Goal: Information Seeking & Learning: Learn about a topic

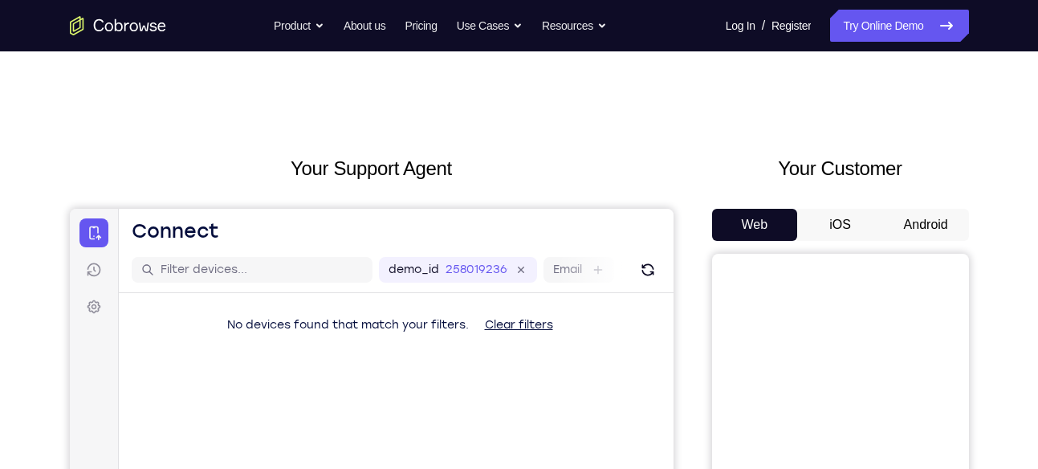
click at [936, 231] on button "Android" at bounding box center [926, 225] width 86 height 32
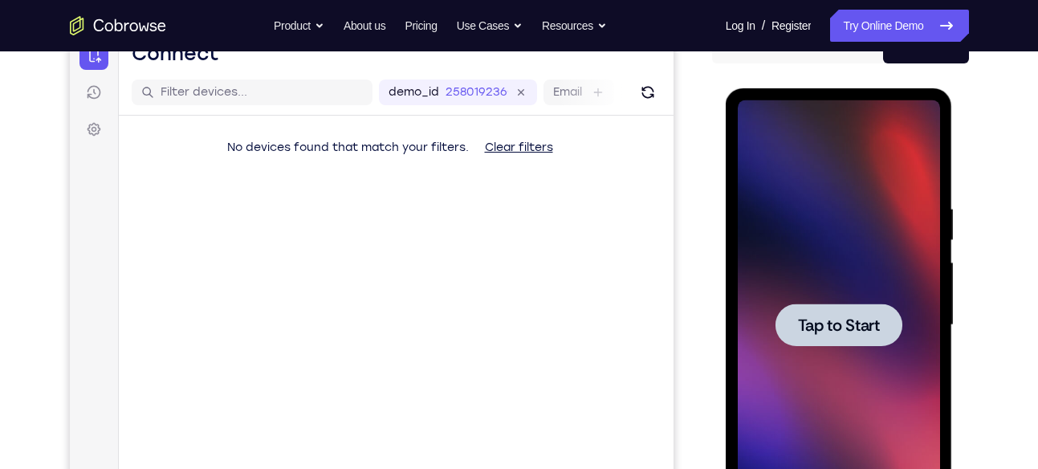
click at [837, 311] on div at bounding box center [838, 324] width 127 height 43
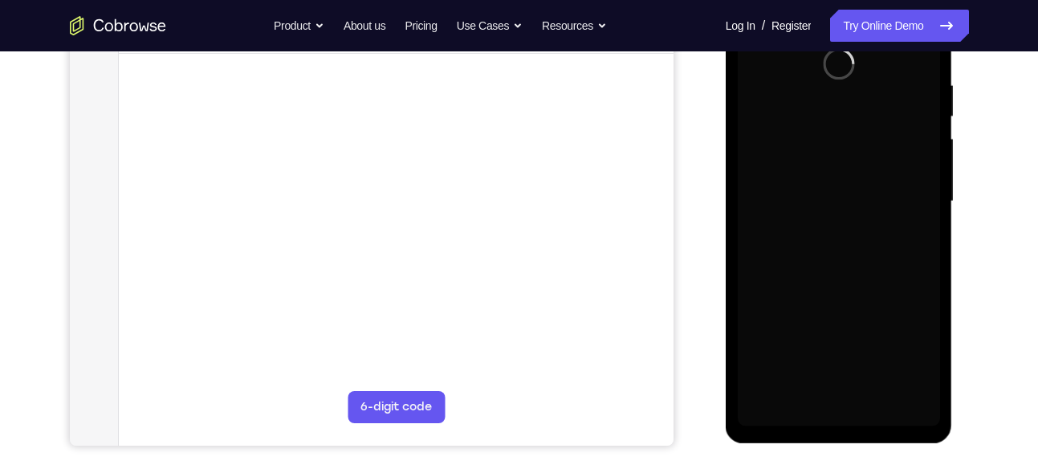
scroll to position [224, 0]
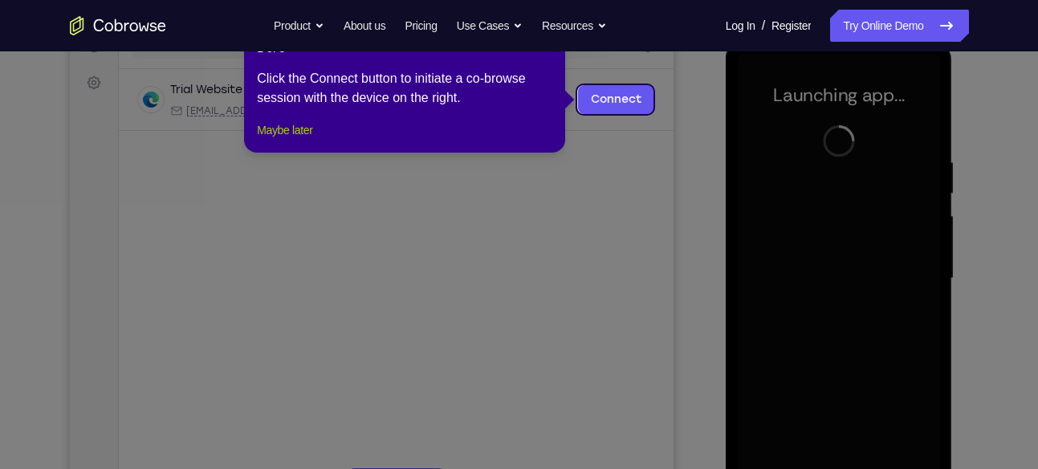
click at [294, 140] on button "Maybe later" at bounding box center [284, 129] width 55 height 19
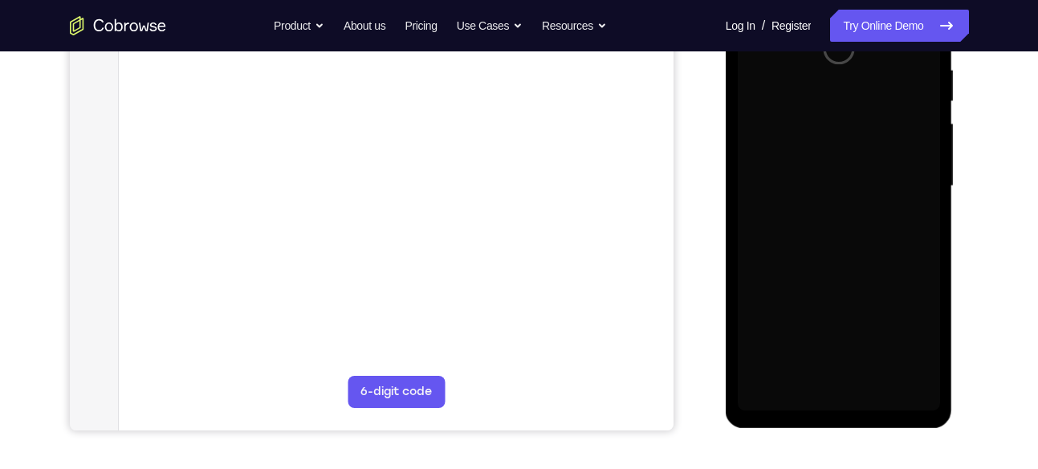
scroll to position [320, 0]
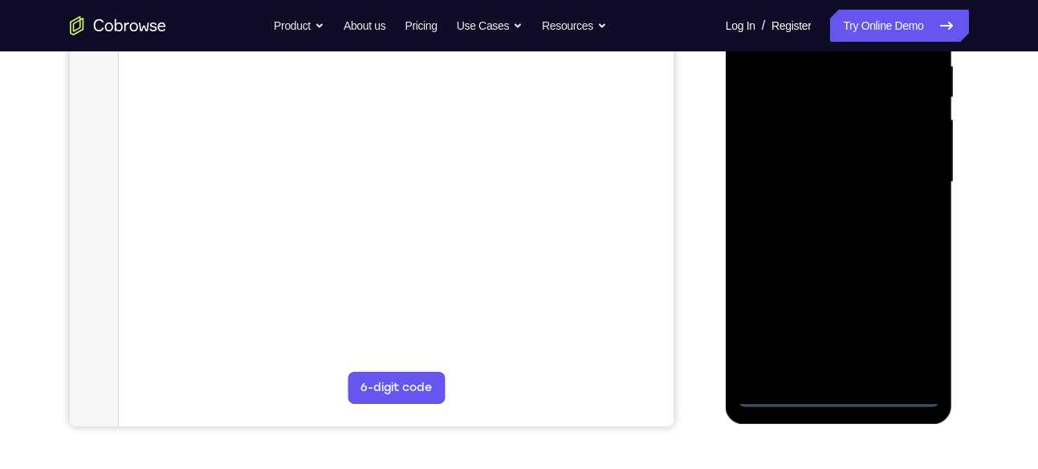
click at [840, 393] on div at bounding box center [839, 181] width 202 height 449
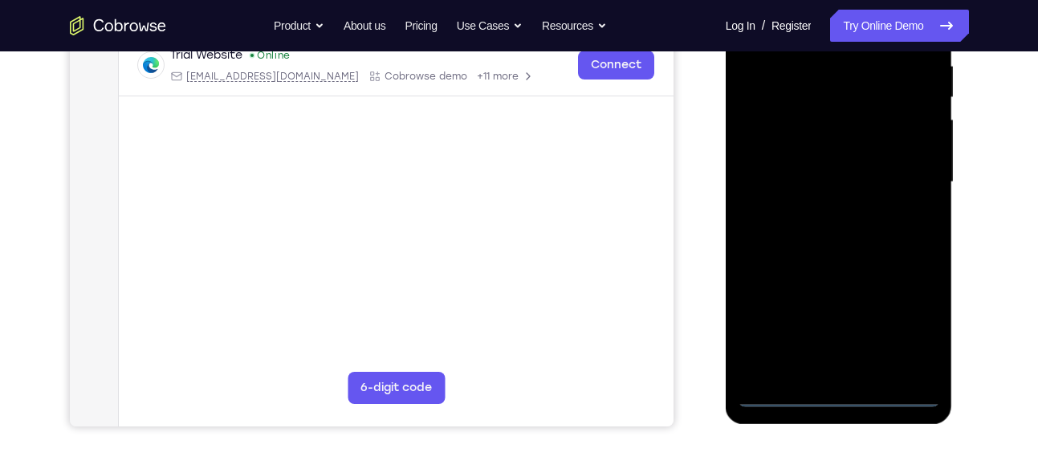
click at [906, 336] on div at bounding box center [839, 181] width 202 height 449
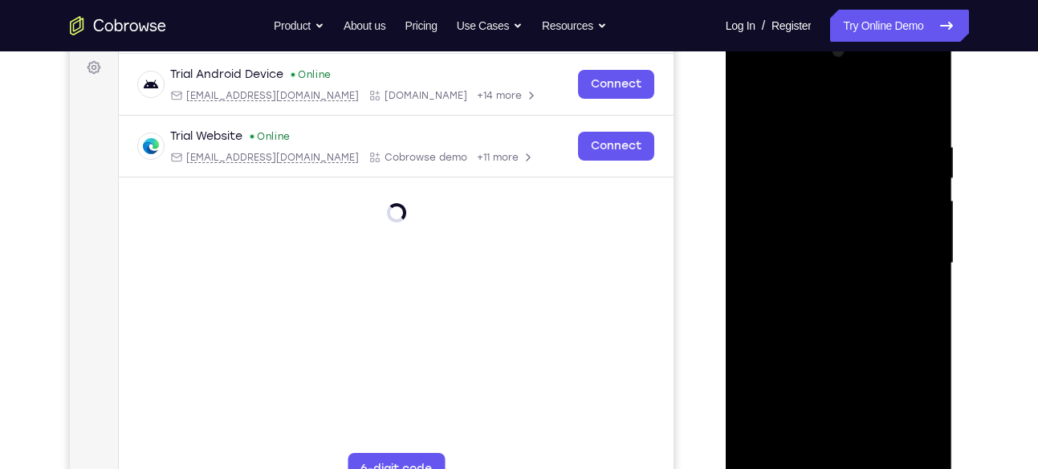
scroll to position [232, 0]
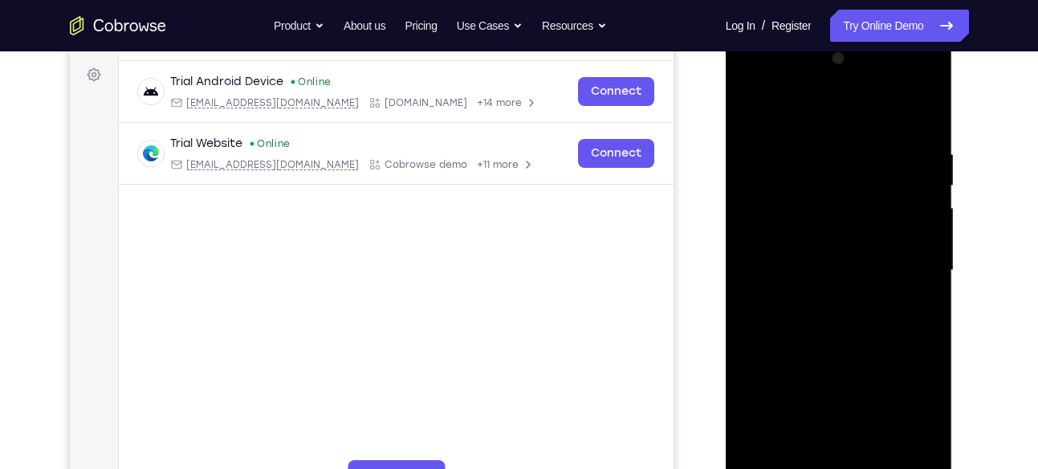
click at [839, 118] on div at bounding box center [839, 270] width 202 height 449
click at [897, 277] on div at bounding box center [839, 270] width 202 height 449
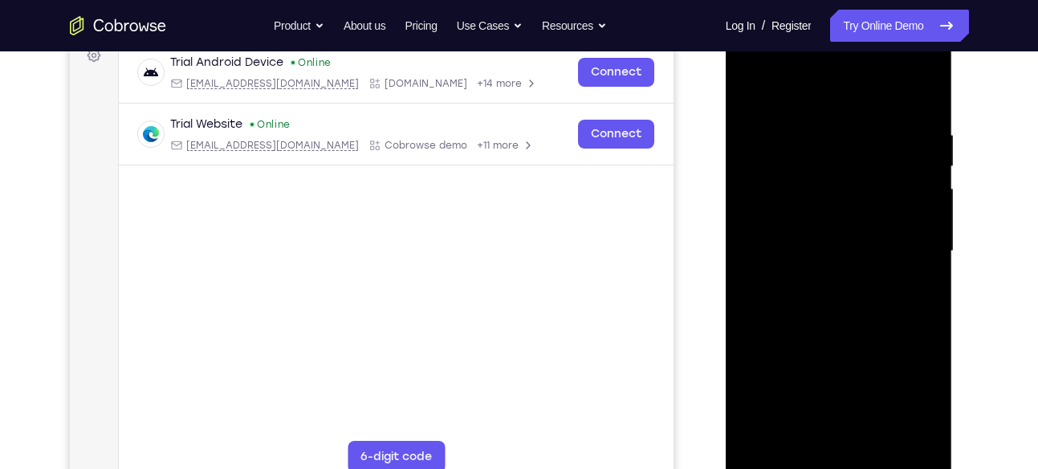
scroll to position [253, 0]
click at [826, 280] on div at bounding box center [839, 249] width 202 height 449
click at [856, 228] on div at bounding box center [839, 249] width 202 height 449
click at [845, 205] on div at bounding box center [839, 249] width 202 height 449
click at [792, 241] on div at bounding box center [839, 249] width 202 height 449
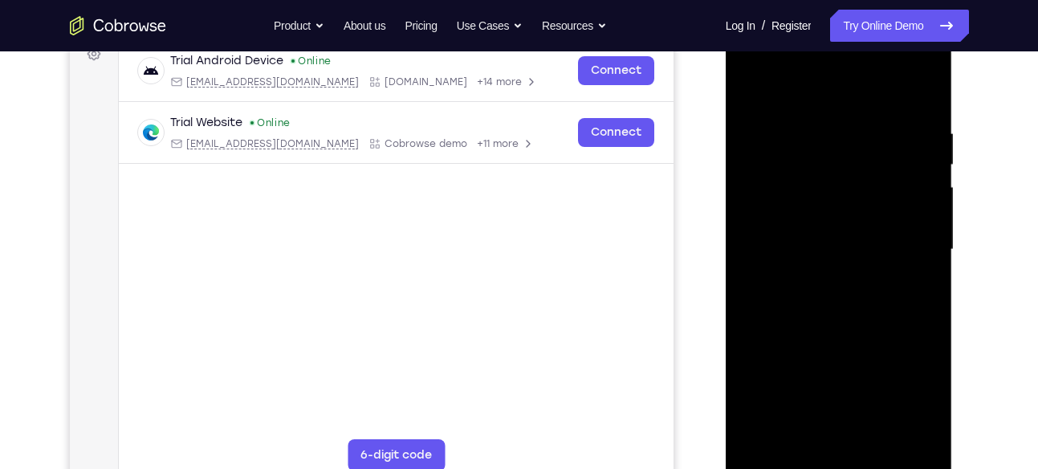
click at [779, 292] on div at bounding box center [839, 249] width 202 height 449
click at [776, 301] on div at bounding box center [839, 249] width 202 height 449
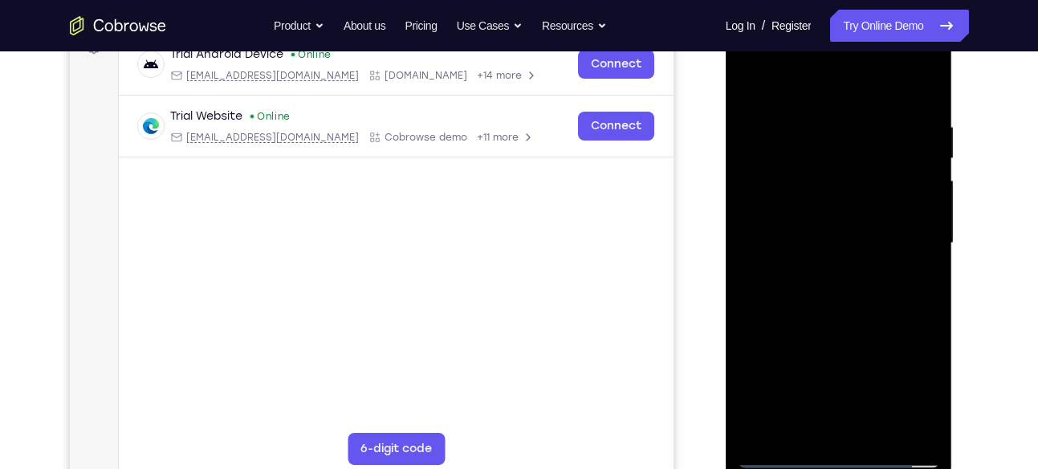
scroll to position [260, 0]
click at [807, 289] on div at bounding box center [839, 242] width 202 height 449
click at [815, 290] on div at bounding box center [839, 242] width 202 height 449
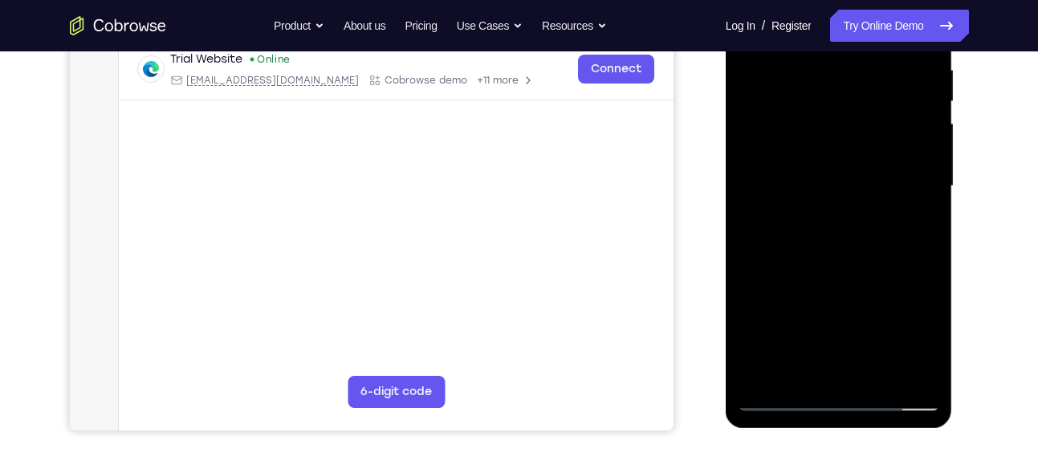
scroll to position [319, 0]
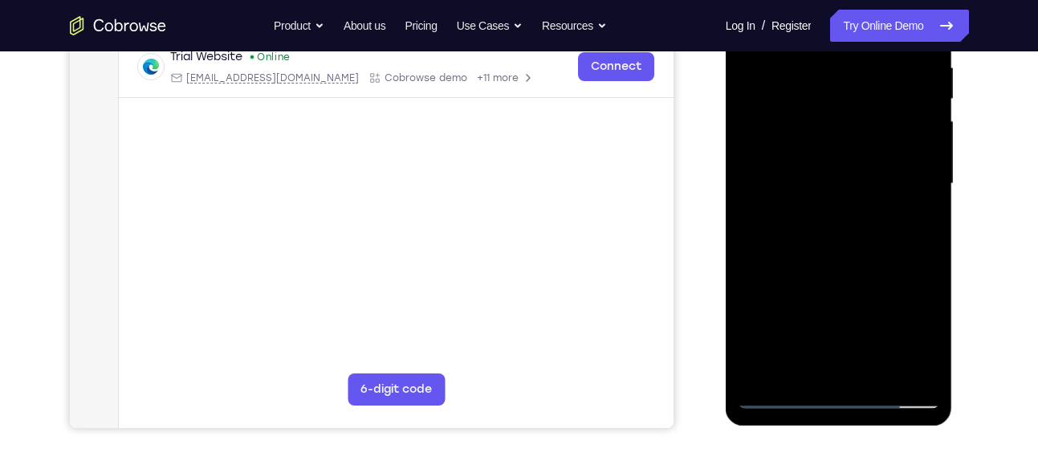
click at [876, 259] on div at bounding box center [839, 183] width 202 height 449
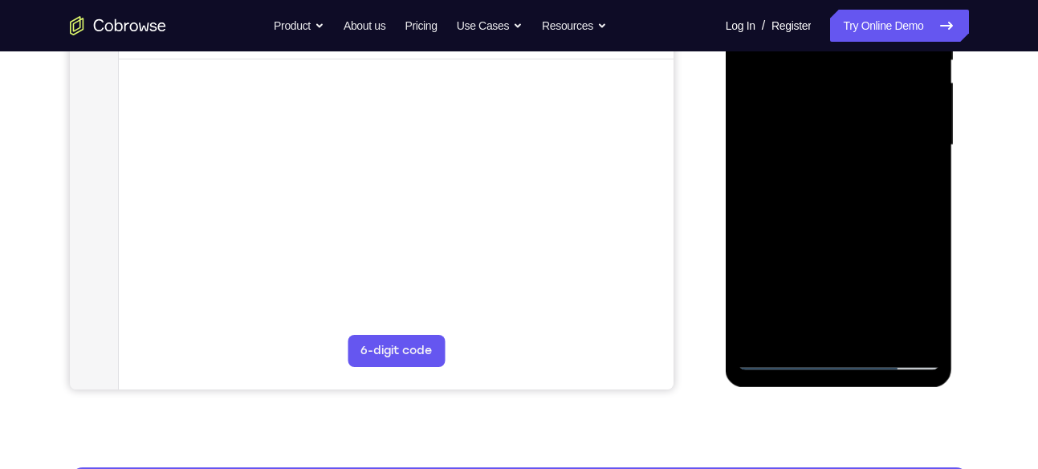
scroll to position [358, 0]
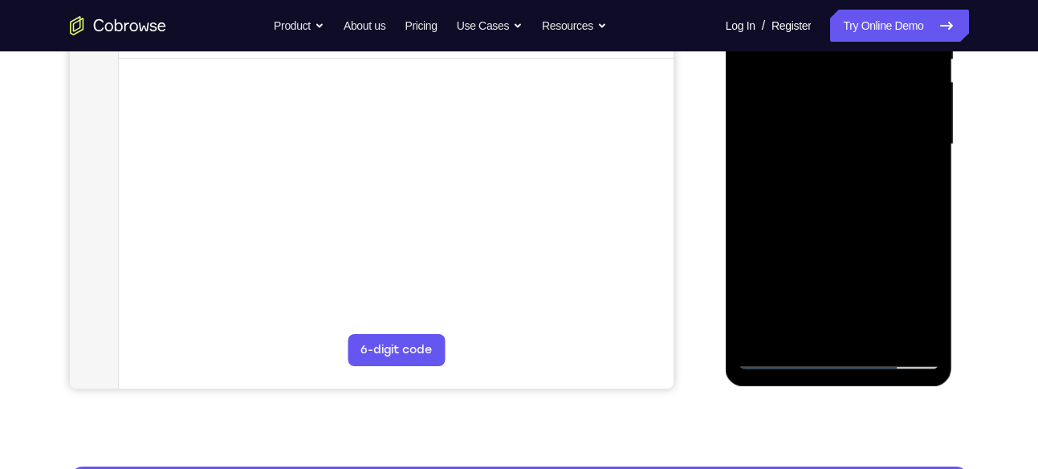
click at [878, 328] on div at bounding box center [839, 144] width 202 height 449
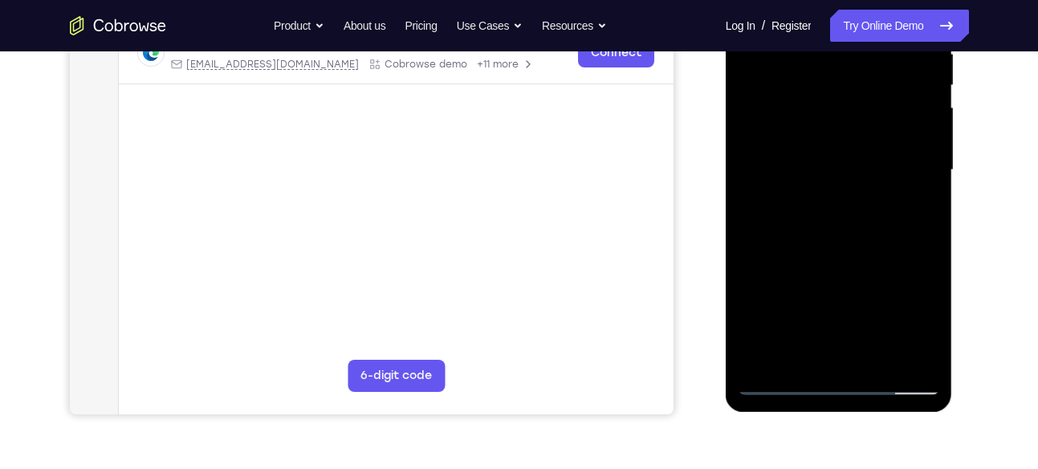
click at [856, 258] on div at bounding box center [839, 169] width 202 height 449
click at [845, 140] on div at bounding box center [839, 169] width 202 height 449
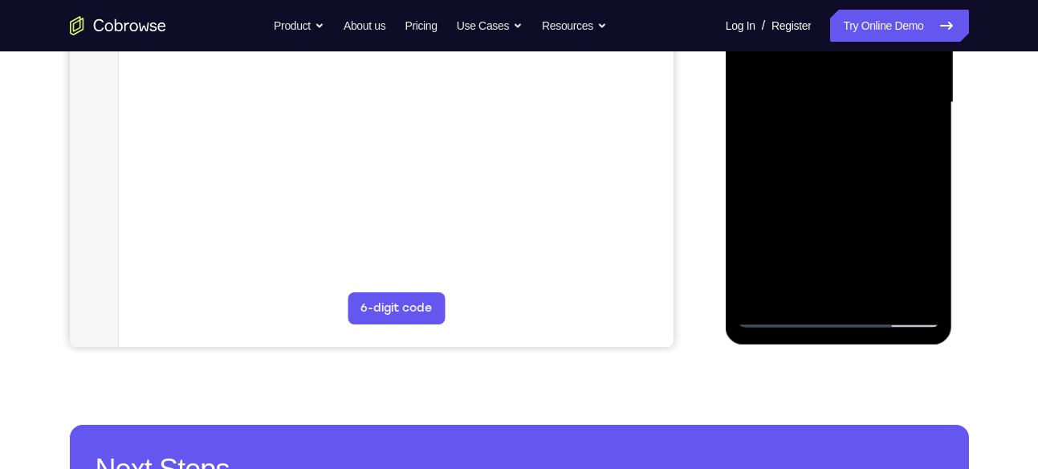
scroll to position [404, 0]
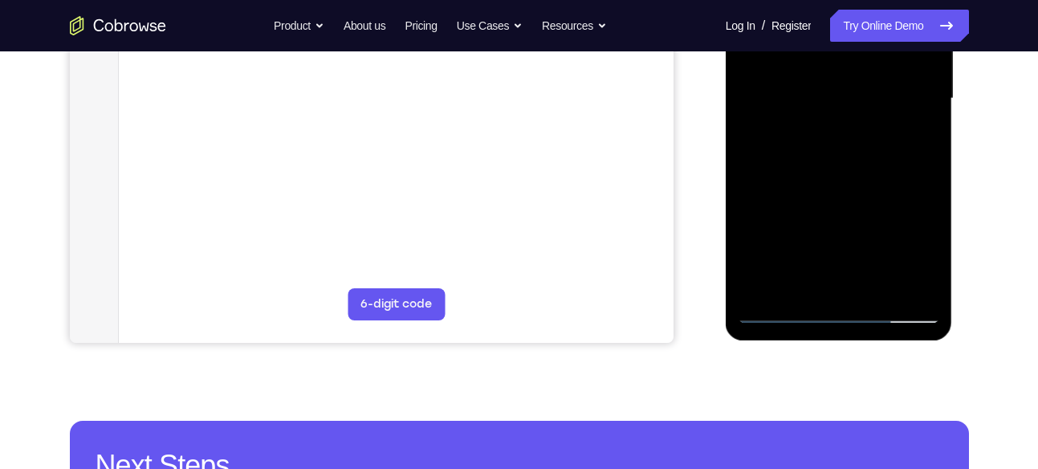
click at [818, 280] on div at bounding box center [839, 98] width 202 height 449
click at [913, 142] on div at bounding box center [839, 98] width 202 height 449
click at [915, 136] on div at bounding box center [839, 98] width 202 height 449
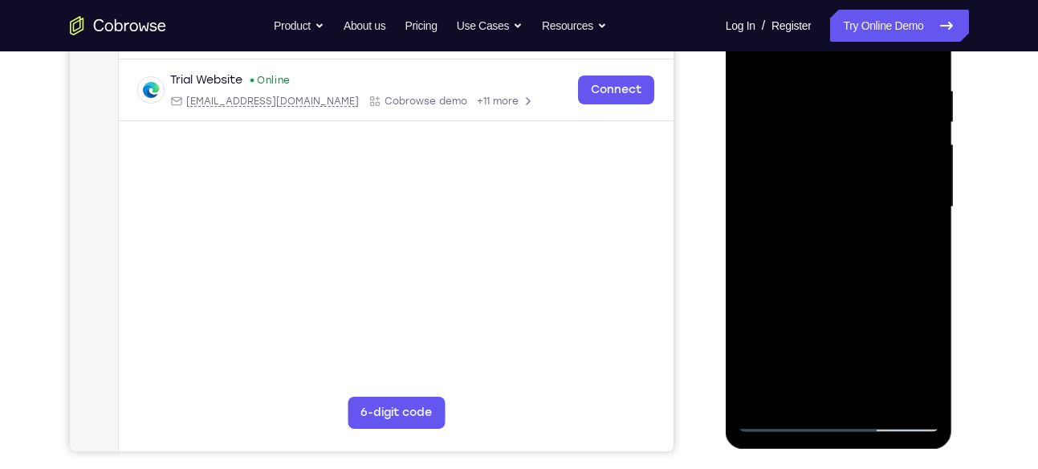
scroll to position [230, 0]
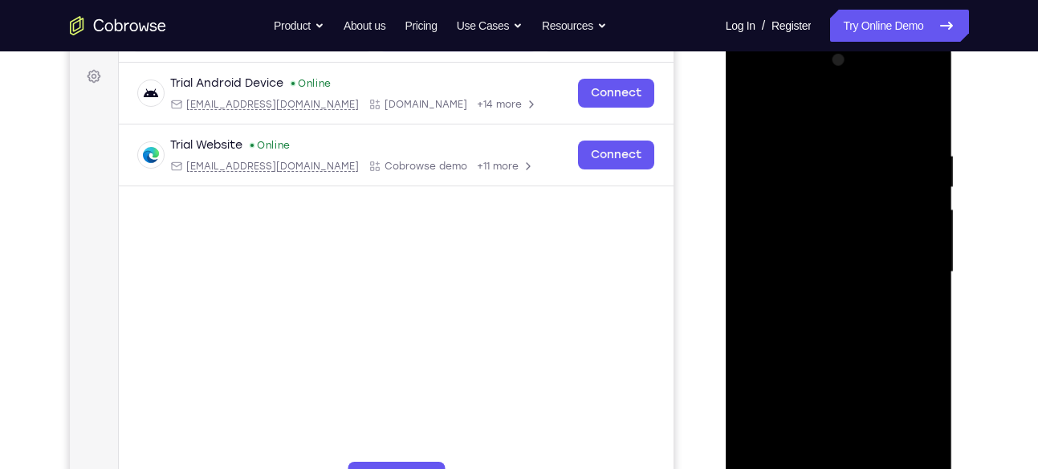
click at [758, 117] on div at bounding box center [839, 271] width 202 height 449
click at [795, 277] on div at bounding box center [839, 271] width 202 height 449
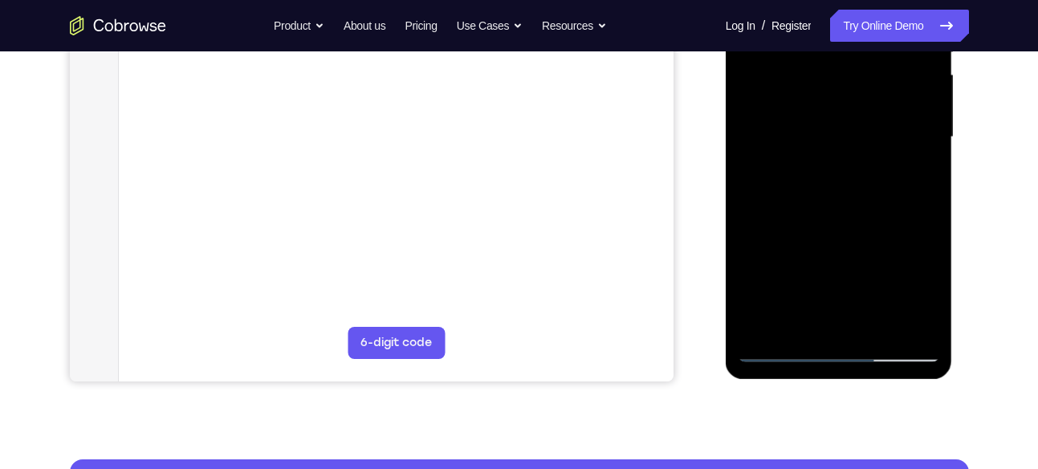
scroll to position [366, 0]
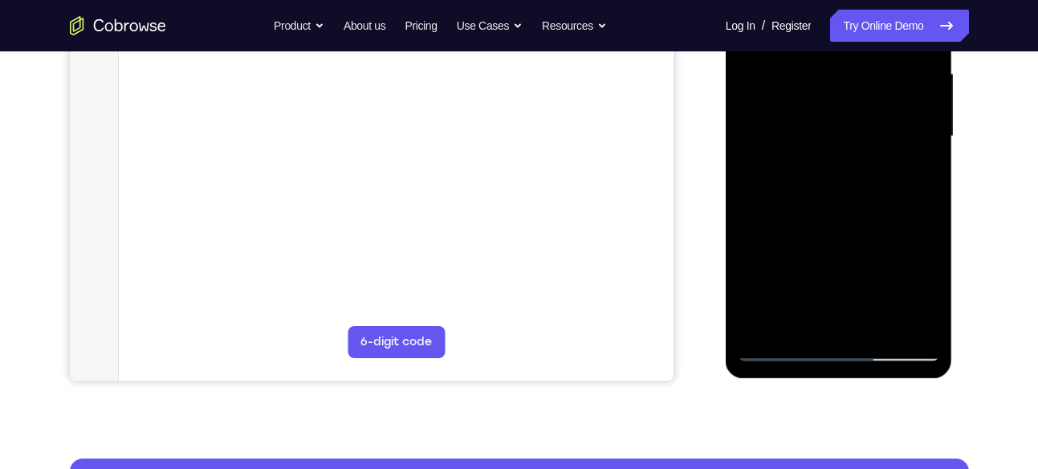
click at [790, 285] on div at bounding box center [839, 136] width 202 height 449
click at [798, 320] on div at bounding box center [839, 136] width 202 height 449
click at [921, 299] on div at bounding box center [839, 136] width 202 height 449
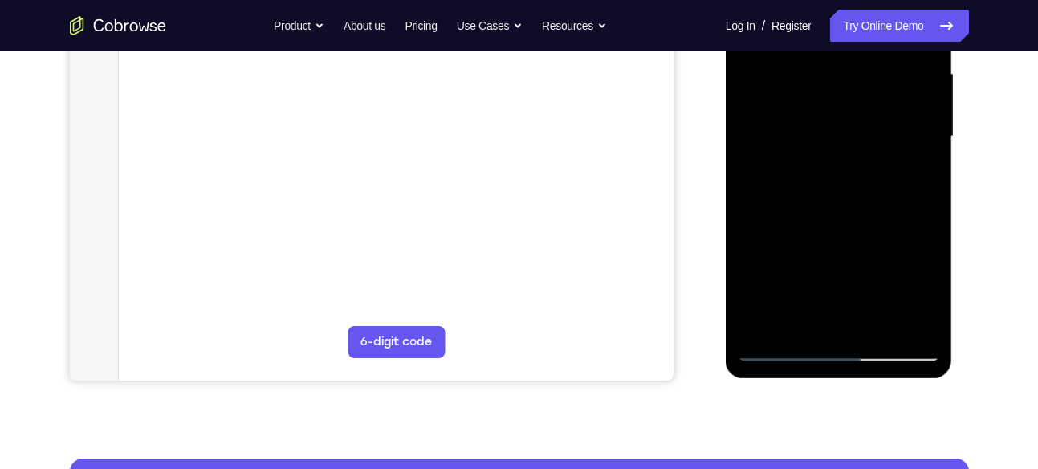
click at [928, 296] on div at bounding box center [839, 136] width 202 height 449
click at [807, 319] on div at bounding box center [839, 136] width 202 height 449
click at [864, 246] on div at bounding box center [839, 136] width 202 height 449
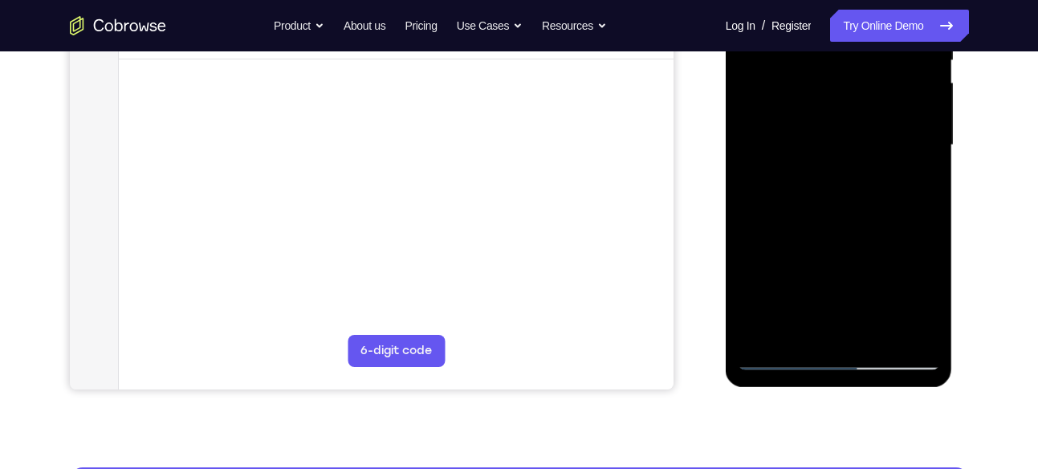
scroll to position [356, 0]
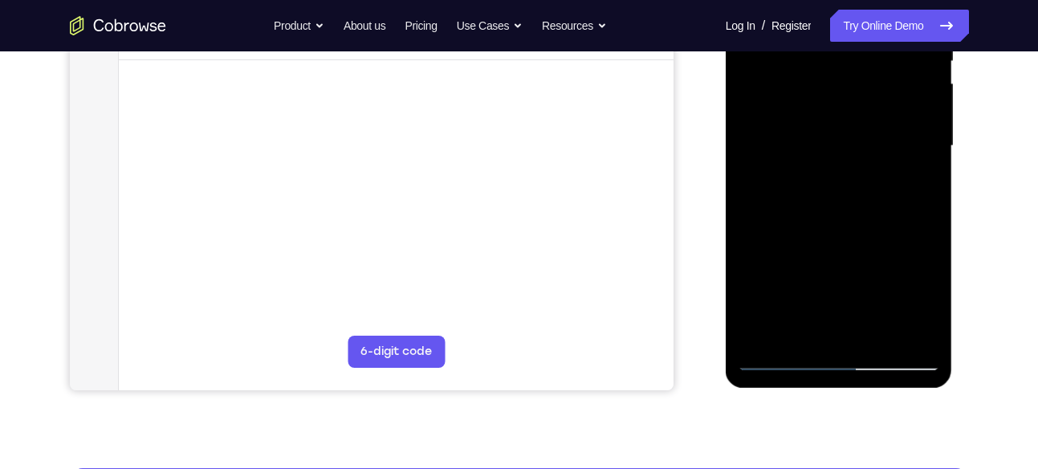
click at [913, 173] on div at bounding box center [839, 145] width 202 height 449
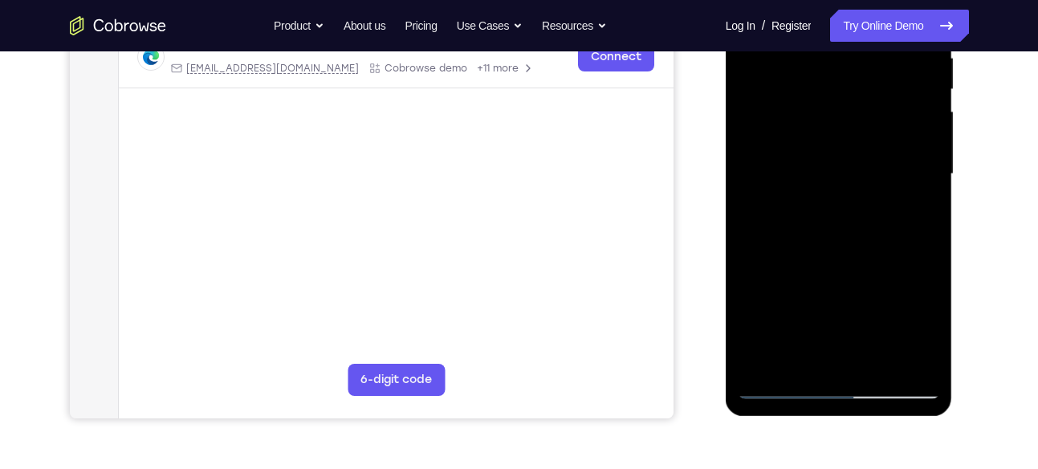
scroll to position [327, 0]
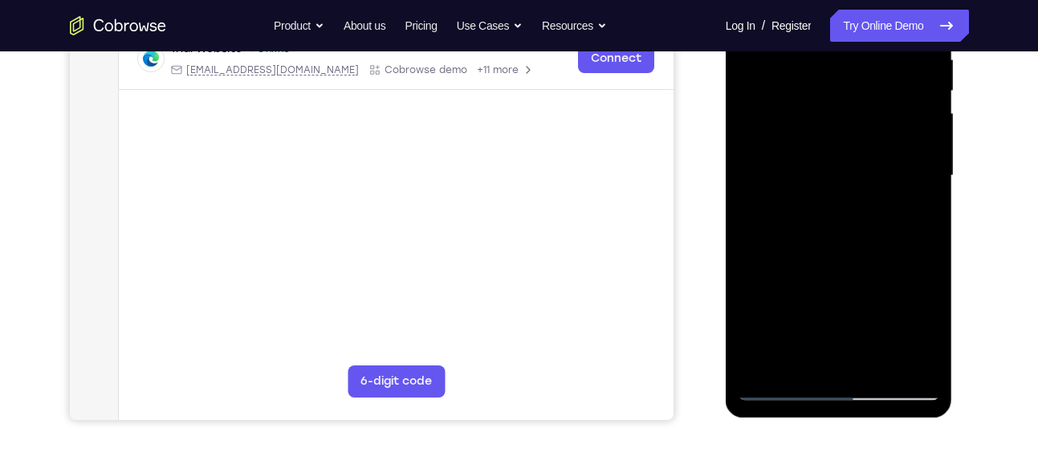
click at [916, 206] on div at bounding box center [839, 175] width 202 height 449
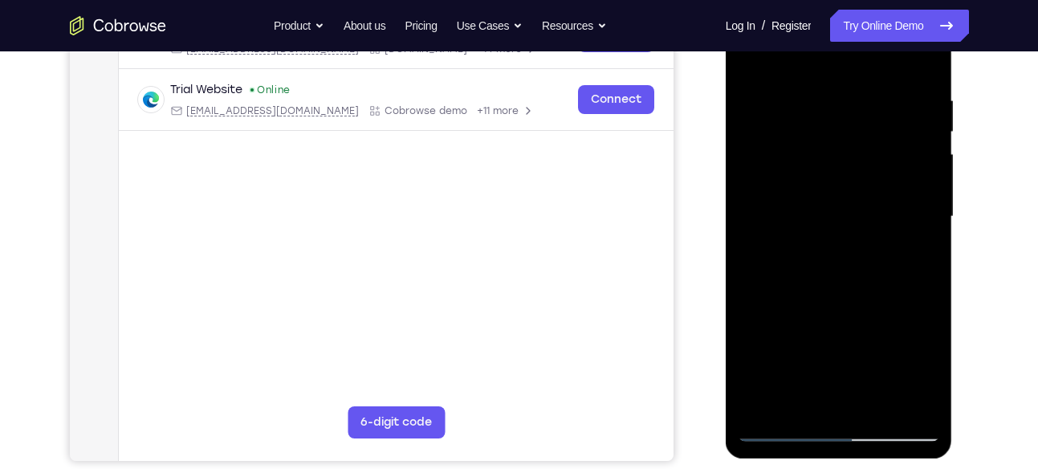
scroll to position [284, 0]
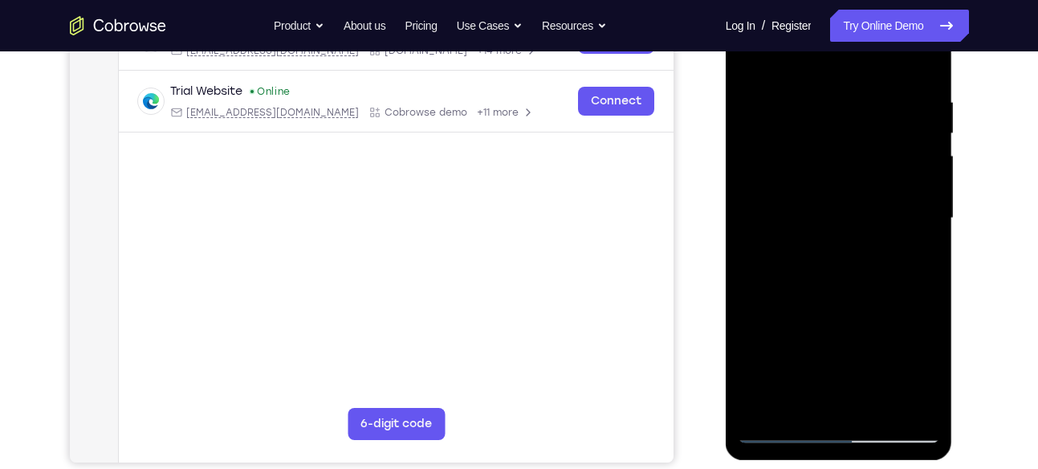
click at [872, 233] on div at bounding box center [839, 218] width 202 height 449
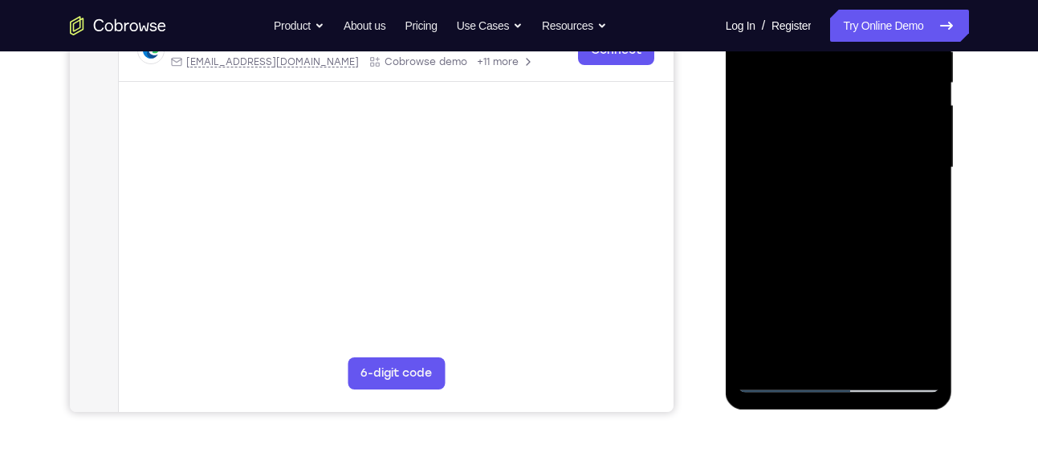
scroll to position [336, 0]
click at [868, 311] on div at bounding box center [839, 166] width 202 height 449
click at [854, 292] on div at bounding box center [839, 166] width 202 height 449
click at [841, 167] on div at bounding box center [839, 166] width 202 height 449
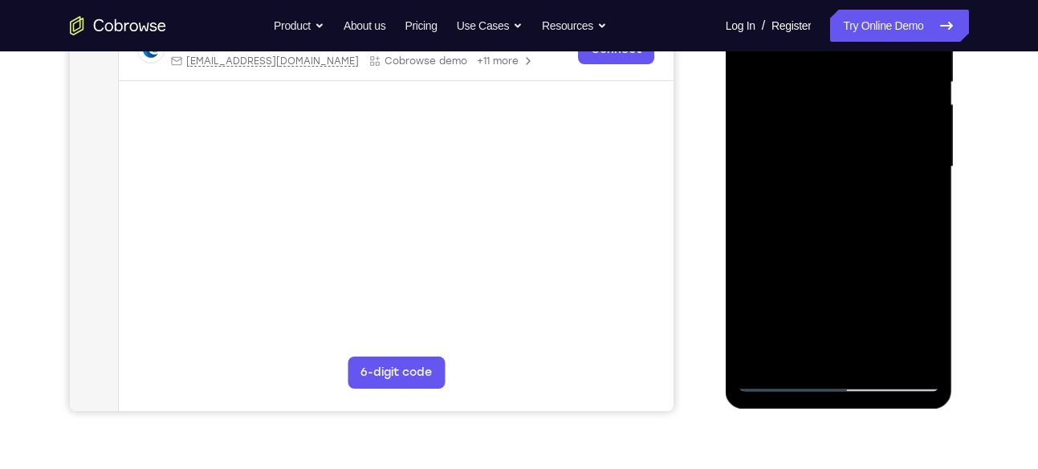
click at [841, 167] on div at bounding box center [839, 166] width 202 height 449
click at [840, 165] on div at bounding box center [839, 166] width 202 height 449
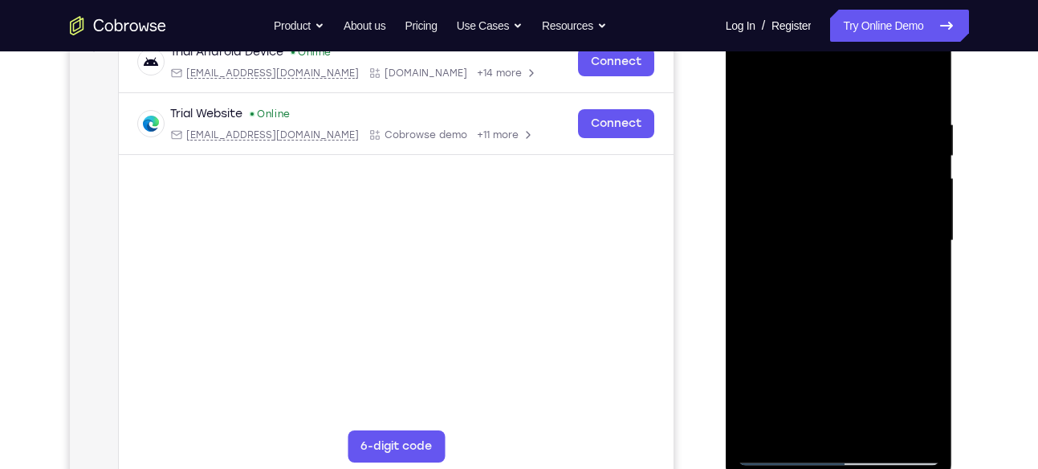
scroll to position [261, 0]
click at [748, 86] on div at bounding box center [839, 241] width 202 height 449
click at [824, 116] on div at bounding box center [839, 241] width 202 height 449
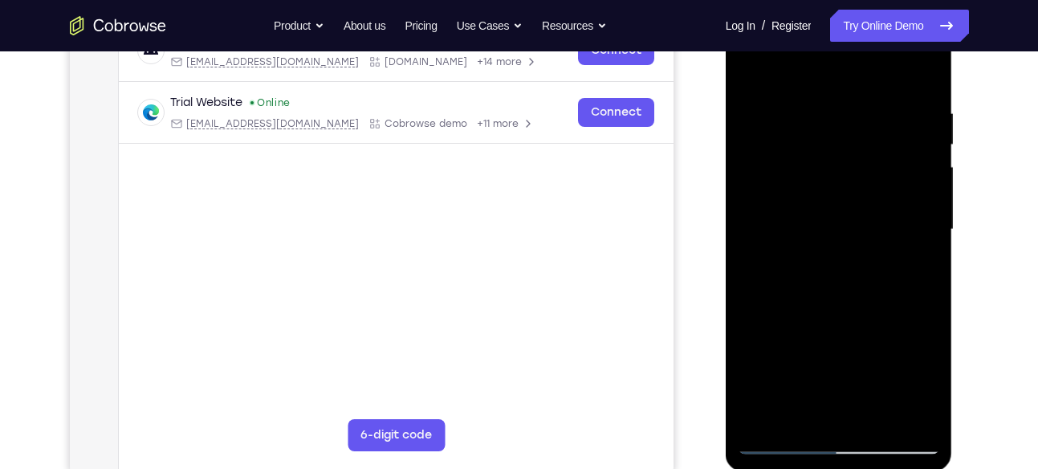
scroll to position [290, 0]
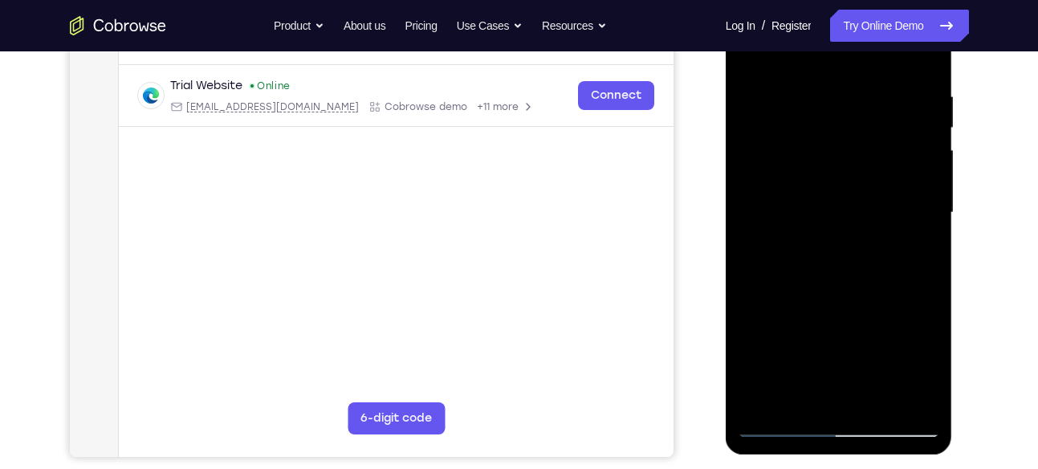
click at [913, 180] on div at bounding box center [839, 212] width 202 height 449
drag, startPoint x: 913, startPoint y: 151, endPoint x: 913, endPoint y: 180, distance: 28.9
click at [913, 180] on div at bounding box center [839, 212] width 202 height 449
click at [763, 210] on div at bounding box center [839, 212] width 202 height 449
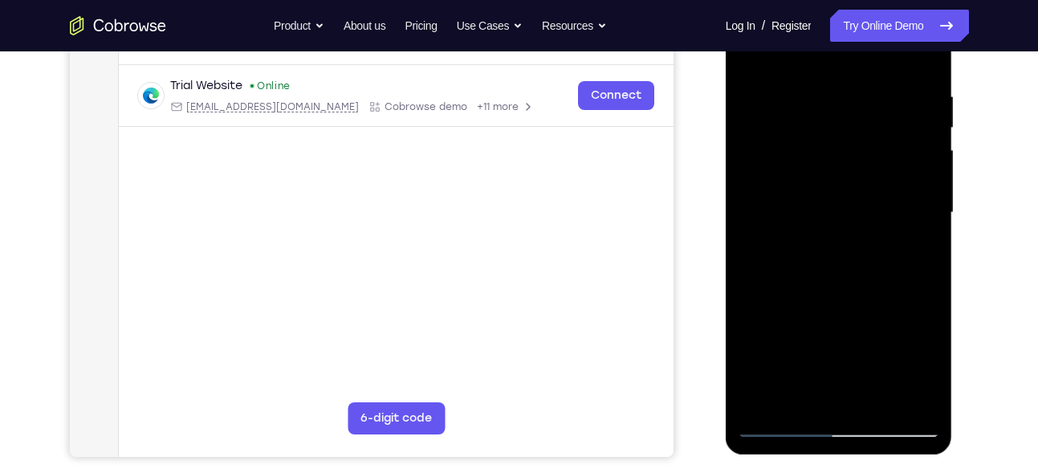
click at [763, 210] on div at bounding box center [839, 212] width 202 height 449
click at [893, 197] on div at bounding box center [839, 212] width 202 height 449
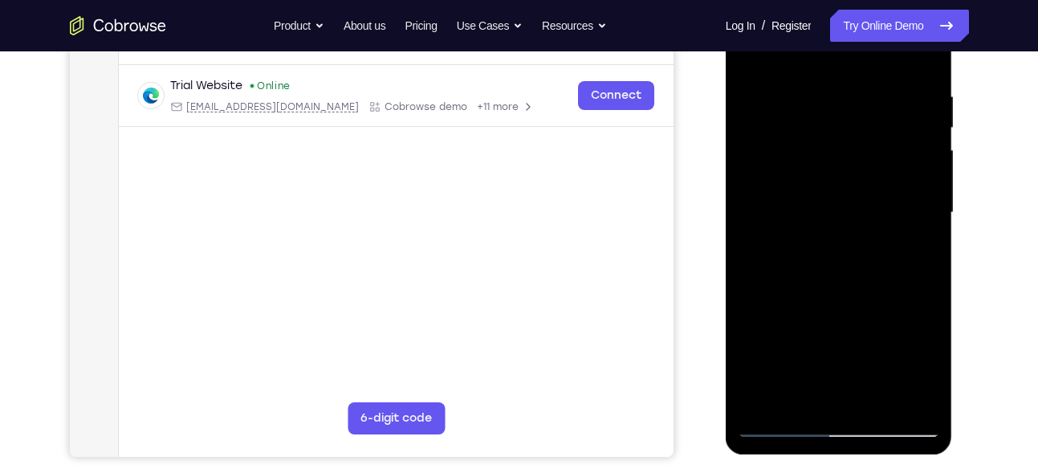
click at [893, 197] on div at bounding box center [839, 212] width 202 height 449
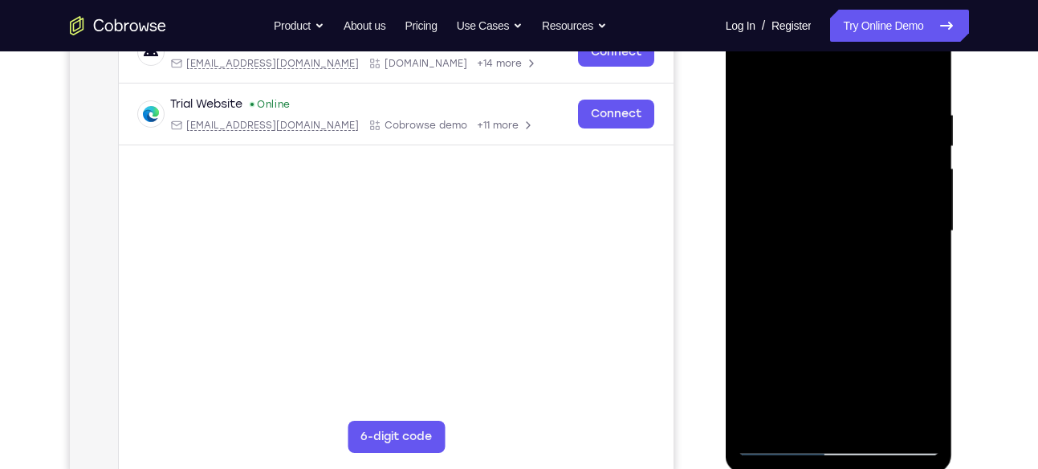
scroll to position [270, 0]
click at [921, 223] on div at bounding box center [839, 232] width 202 height 449
drag, startPoint x: 921, startPoint y: 243, endPoint x: 921, endPoint y: 223, distance: 20.1
click at [921, 223] on div at bounding box center [839, 232] width 202 height 449
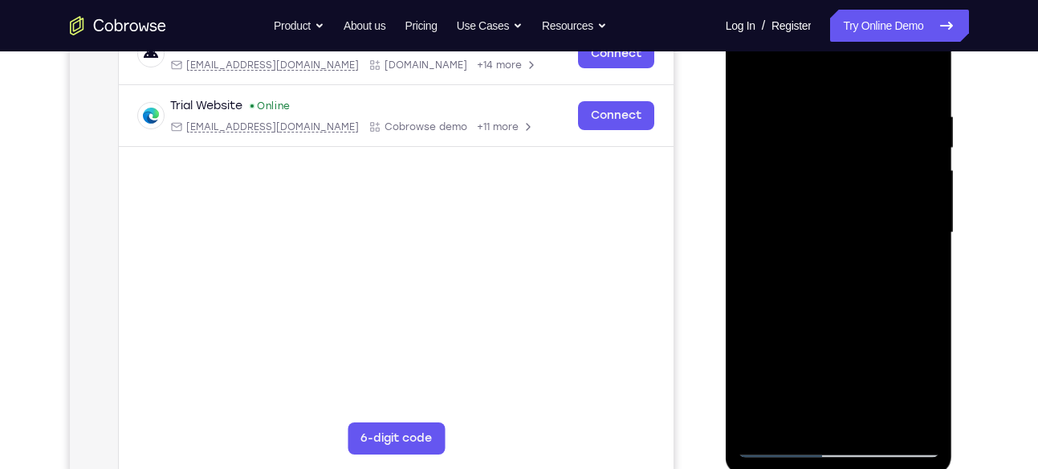
click at [921, 223] on div at bounding box center [839, 232] width 202 height 449
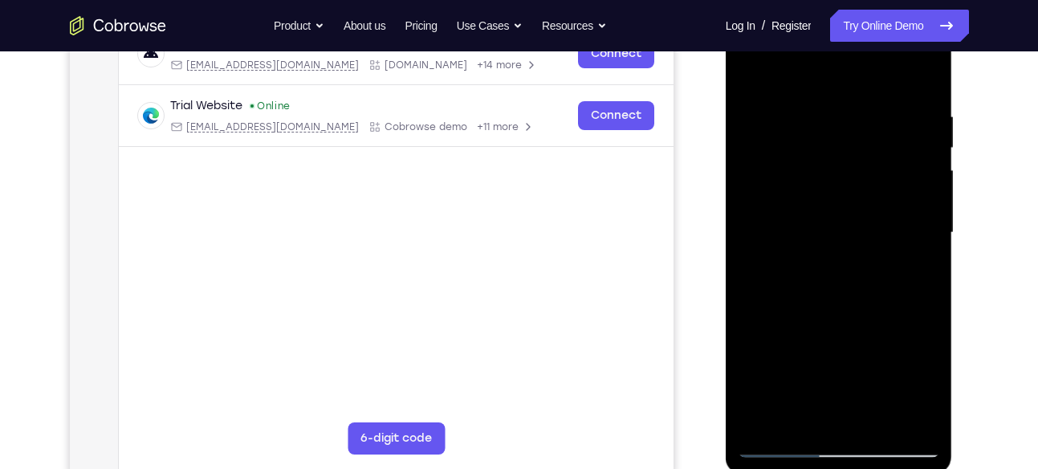
scroll to position [235, 0]
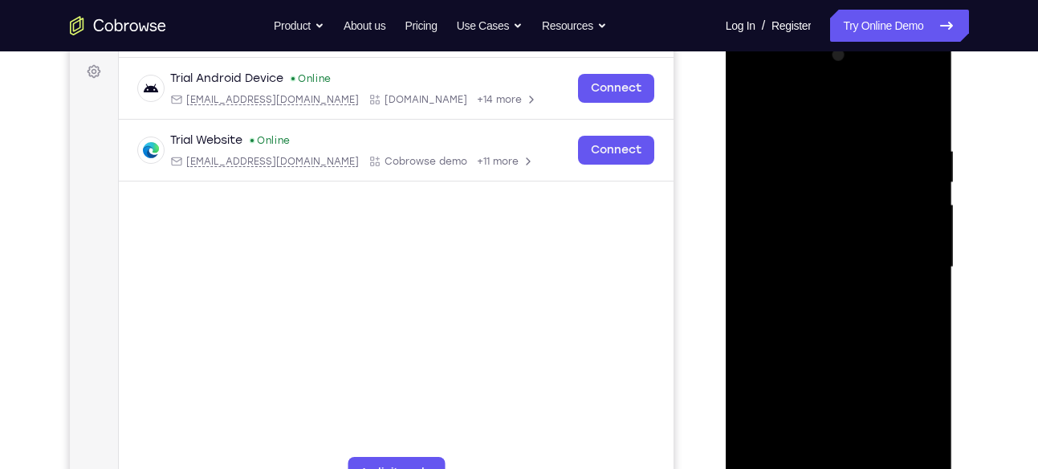
click at [921, 223] on div at bounding box center [839, 267] width 202 height 449
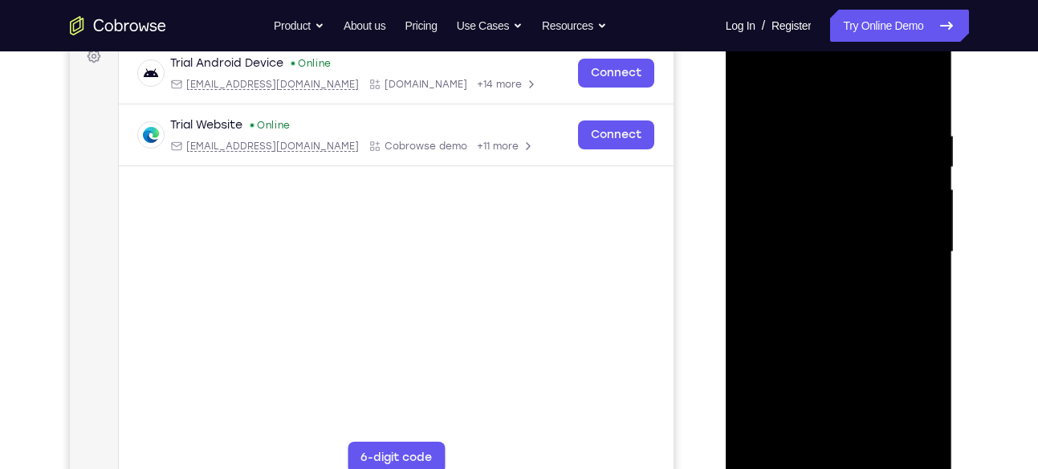
scroll to position [250, 0]
click at [921, 223] on div at bounding box center [839, 252] width 202 height 449
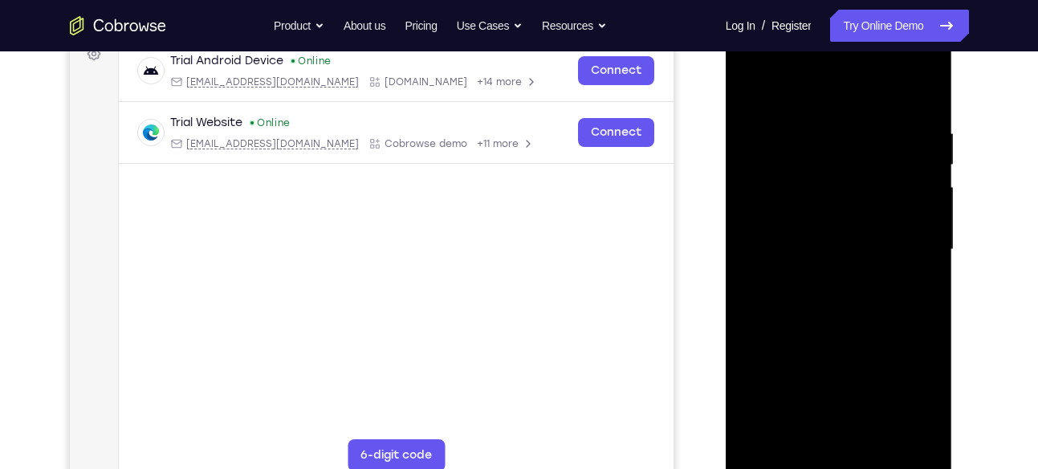
click at [919, 202] on div at bounding box center [839, 249] width 202 height 449
click at [921, 162] on div at bounding box center [839, 249] width 202 height 449
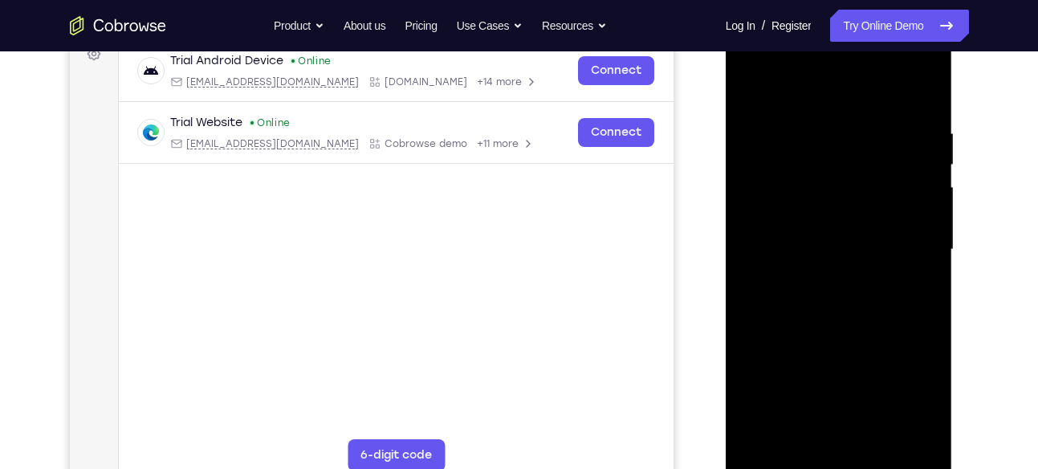
click at [921, 162] on div at bounding box center [839, 249] width 202 height 449
click at [925, 93] on div at bounding box center [839, 249] width 202 height 449
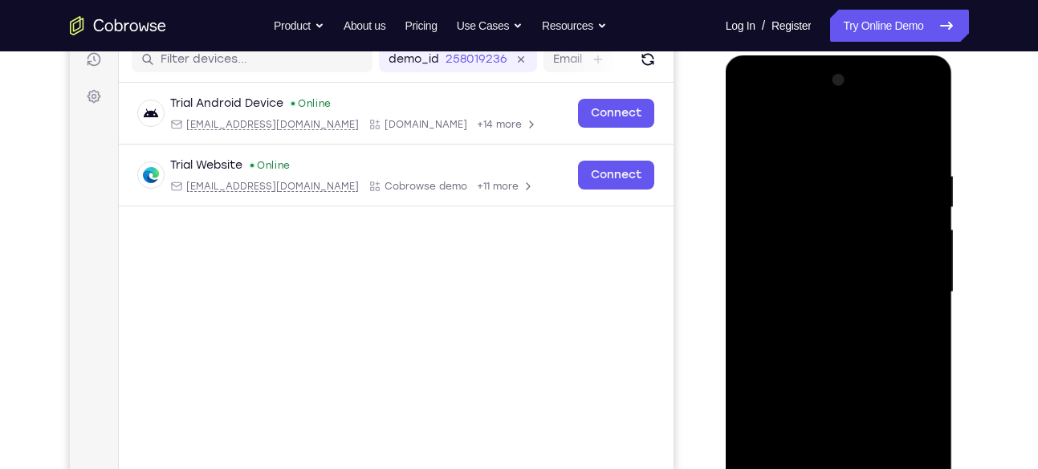
scroll to position [209, 0]
click at [928, 109] on div at bounding box center [839, 292] width 202 height 449
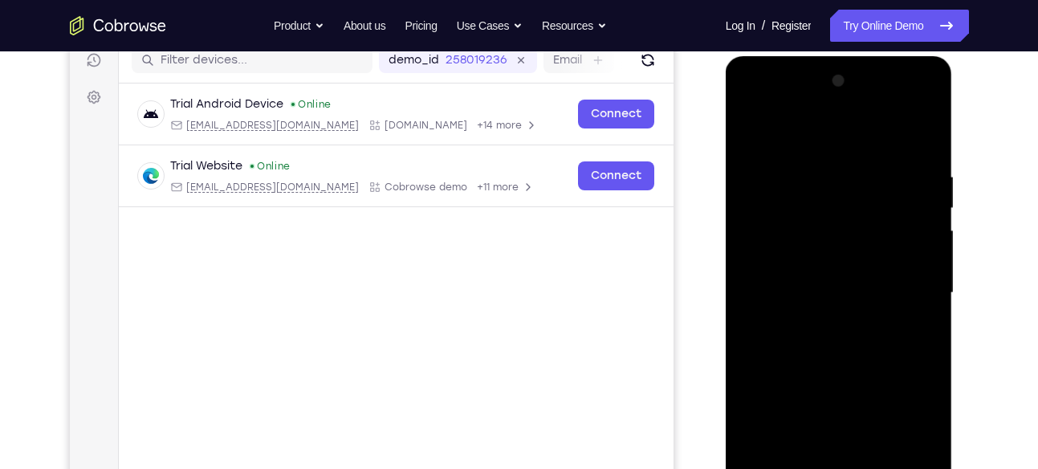
click at [928, 109] on div at bounding box center [839, 292] width 202 height 449
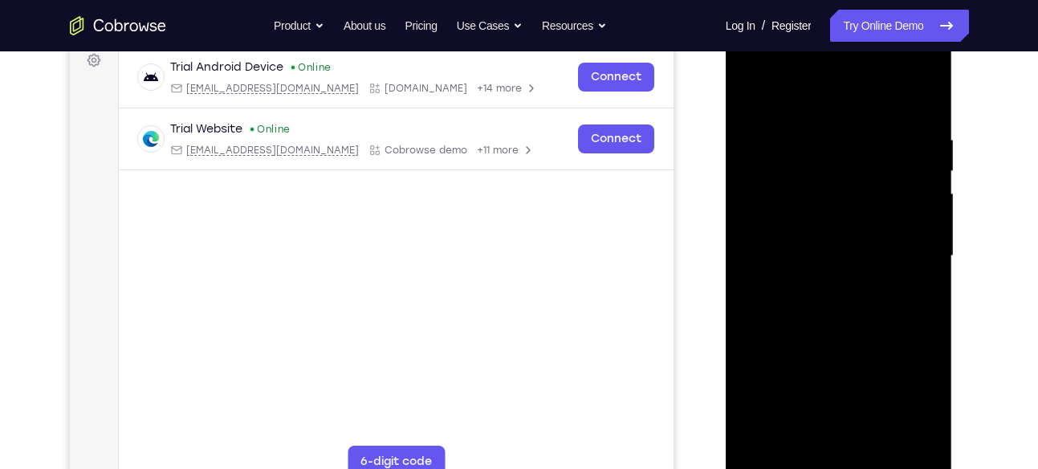
scroll to position [270, 0]
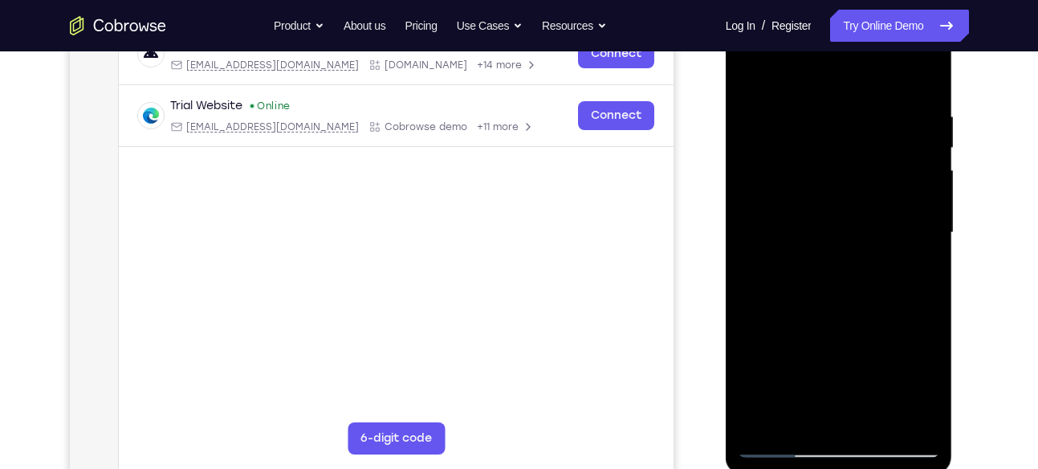
click at [776, 310] on div at bounding box center [839, 232] width 202 height 449
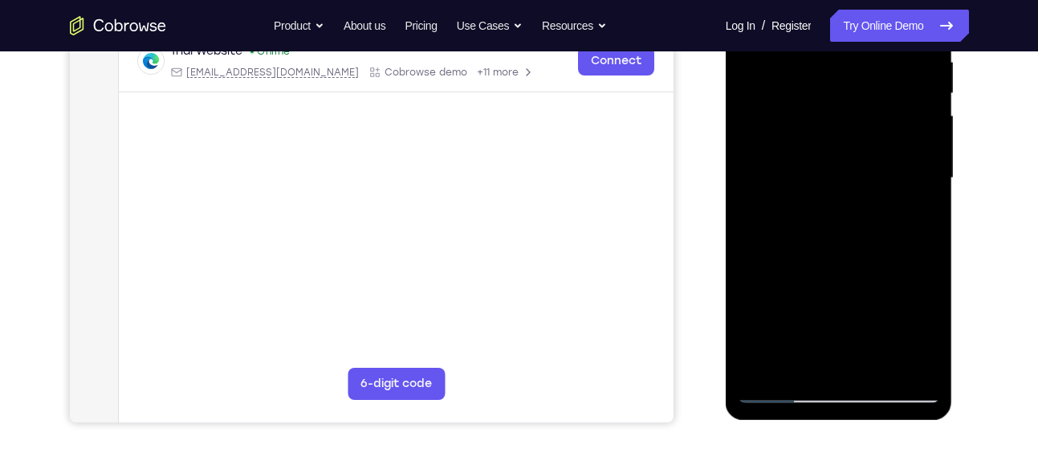
scroll to position [318, 0]
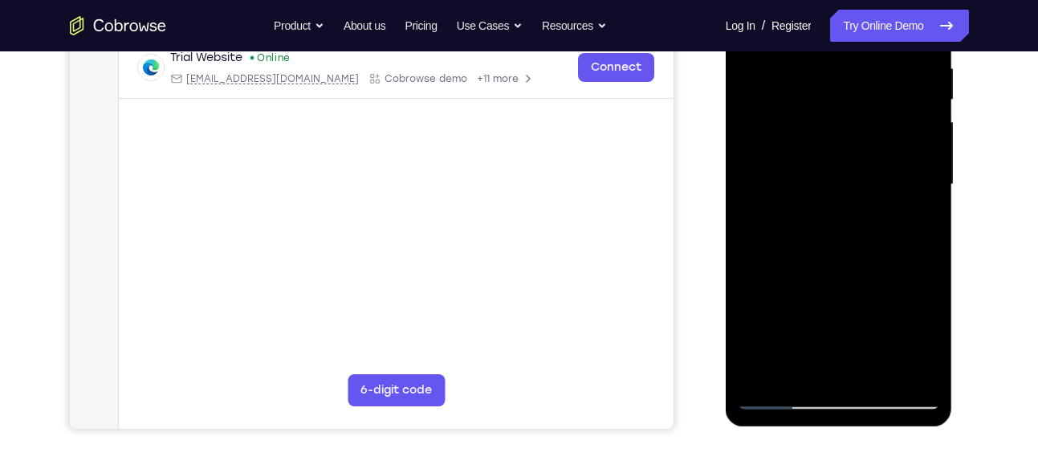
click at [931, 221] on div at bounding box center [839, 184] width 202 height 449
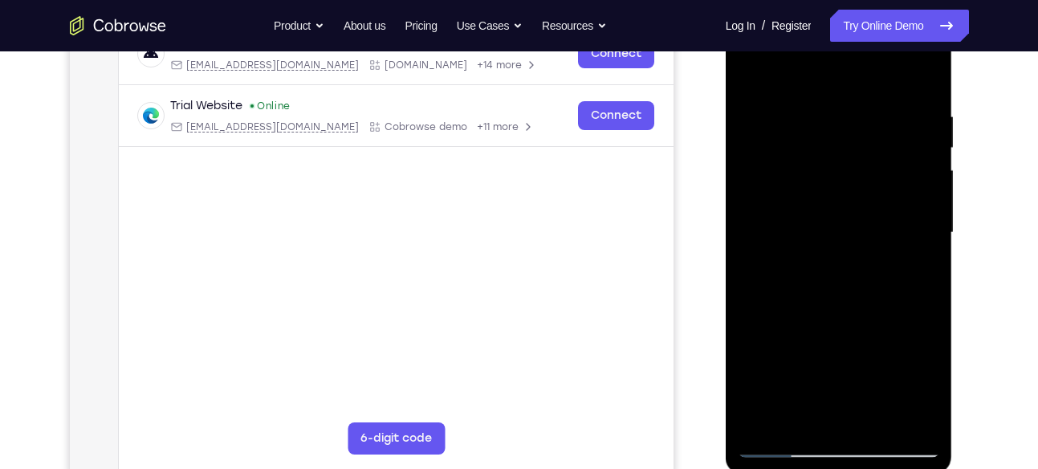
scroll to position [269, 0]
click at [879, 118] on div at bounding box center [839, 233] width 202 height 449
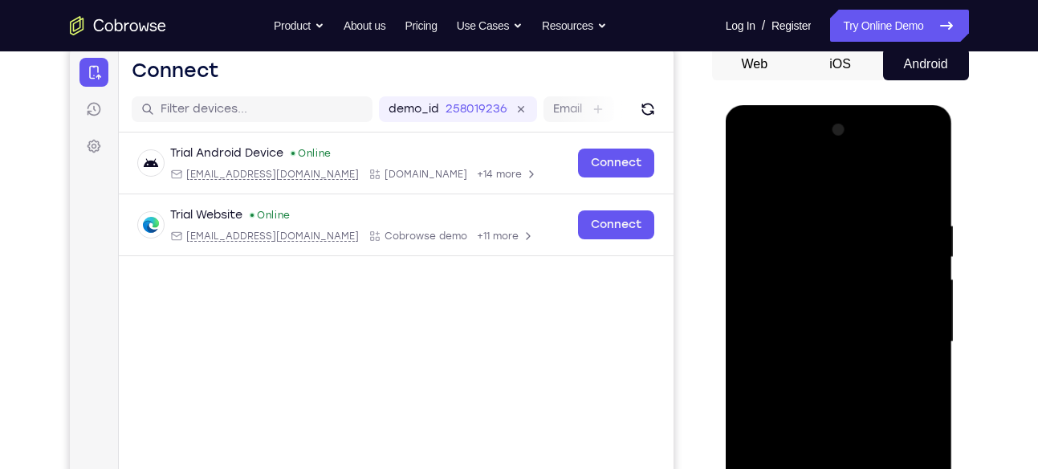
scroll to position [150, 0]
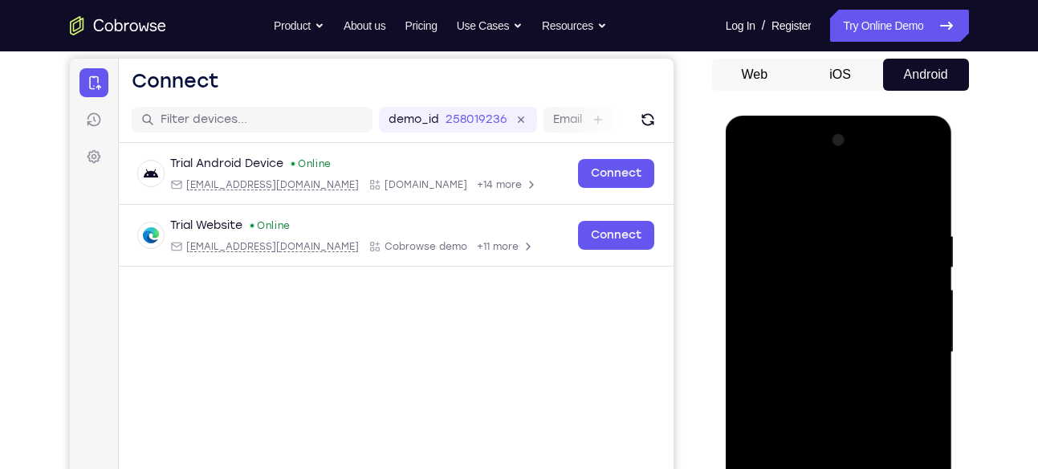
click at [923, 205] on div at bounding box center [839, 352] width 202 height 449
click at [923, 116] on div "Tap to Start" at bounding box center [839, 116] width 227 height 0
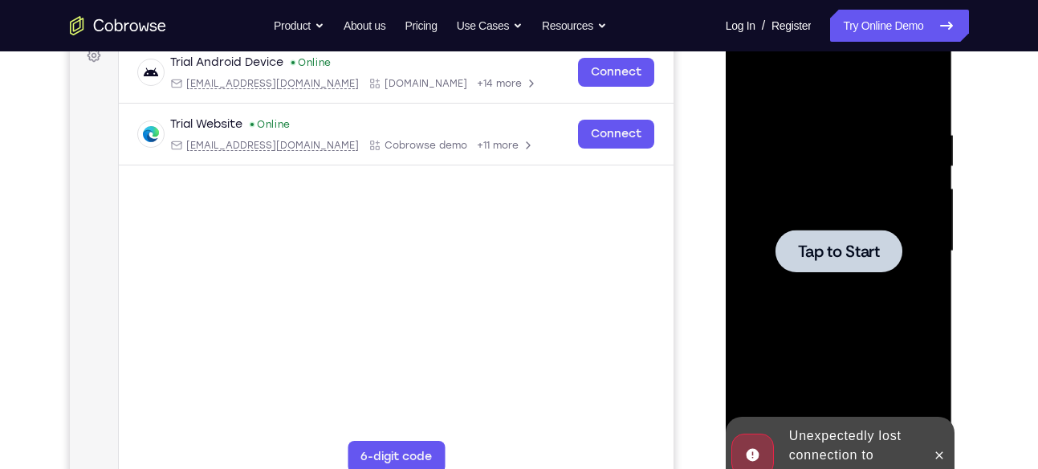
scroll to position [252, 0]
